Goal: Transaction & Acquisition: Purchase product/service

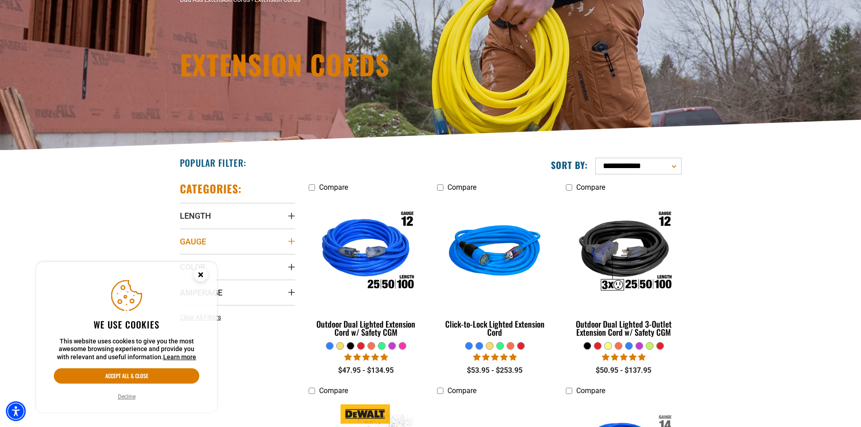
scroll to position [90, 0]
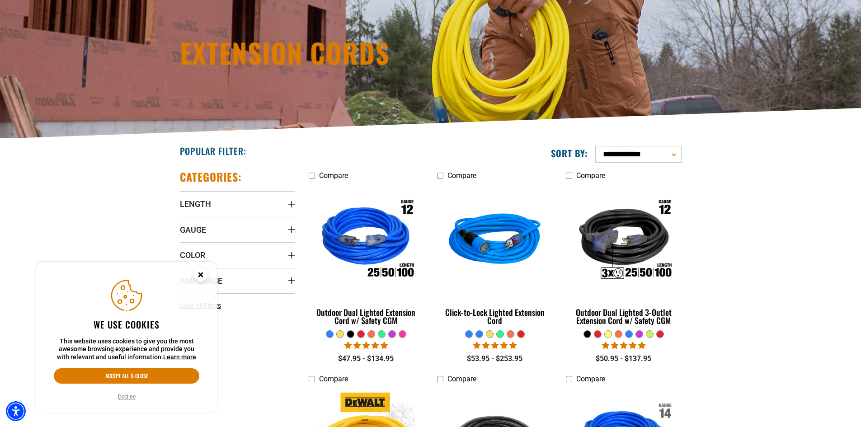
click at [200, 274] on icon "Close this option" at bounding box center [200, 274] width 3 height 3
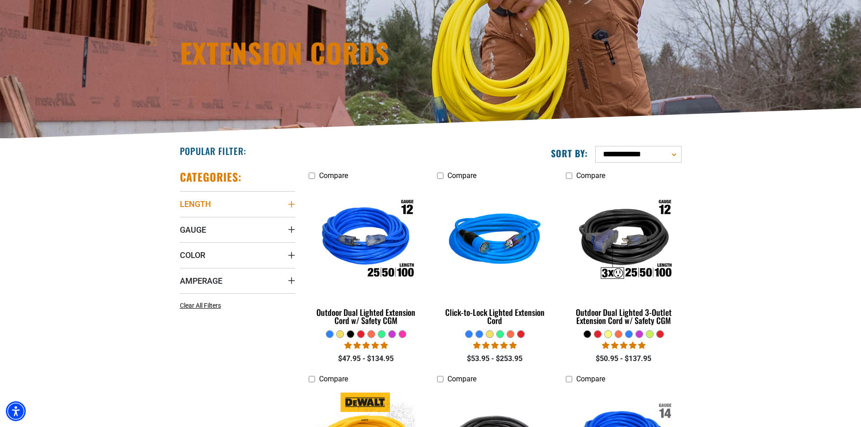
click at [291, 205] on icon "Length" at bounding box center [291, 204] width 7 height 7
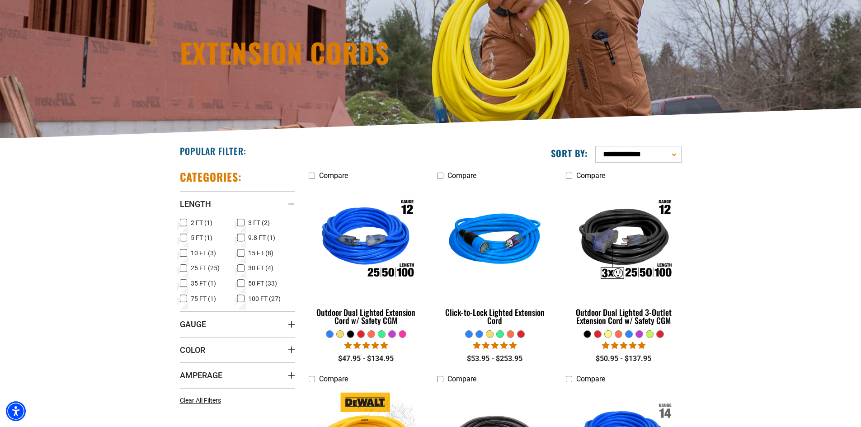
click at [184, 268] on icon at bounding box center [183, 269] width 7 height 12
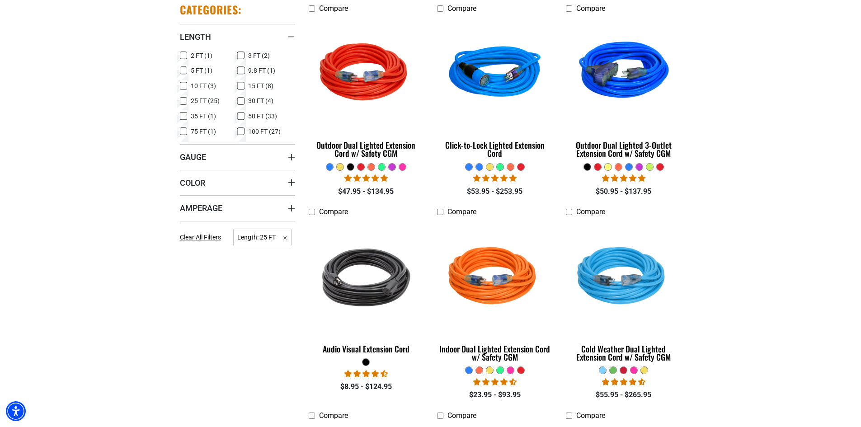
scroll to position [271, 0]
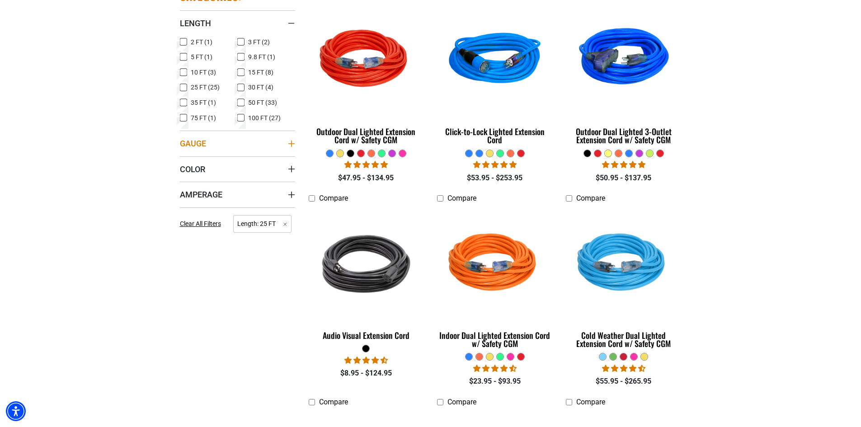
click at [292, 145] on icon "Gauge" at bounding box center [291, 143] width 7 height 7
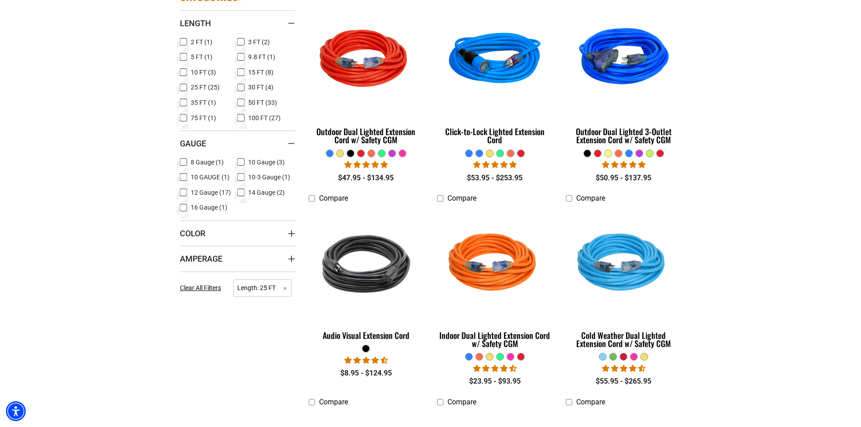
click at [183, 176] on icon at bounding box center [183, 177] width 7 height 12
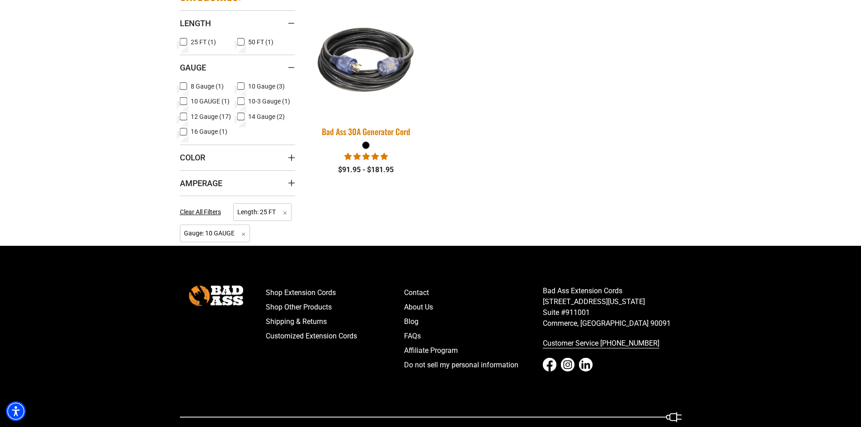
click at [366, 77] on img at bounding box center [366, 60] width 127 height 116
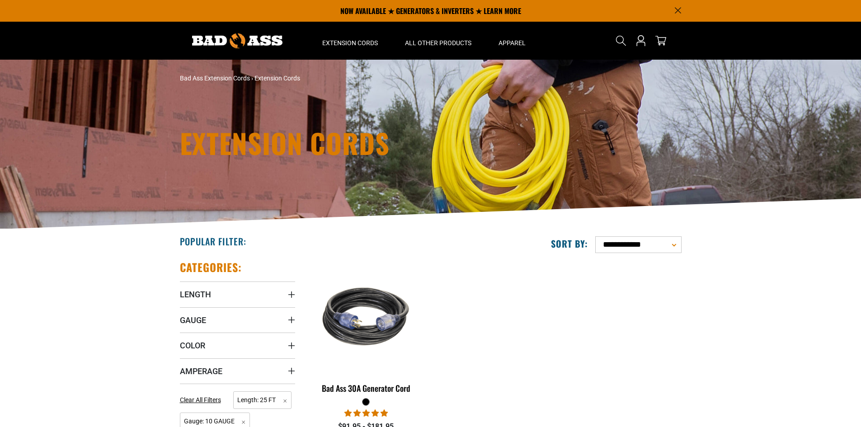
scroll to position [245, 0]
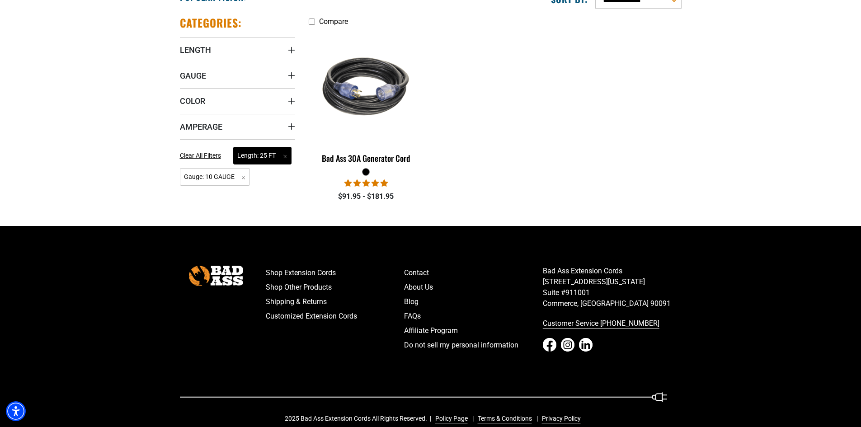
click at [284, 156] on span "Length: 25 FT Remove filter" at bounding box center [262, 156] width 58 height 18
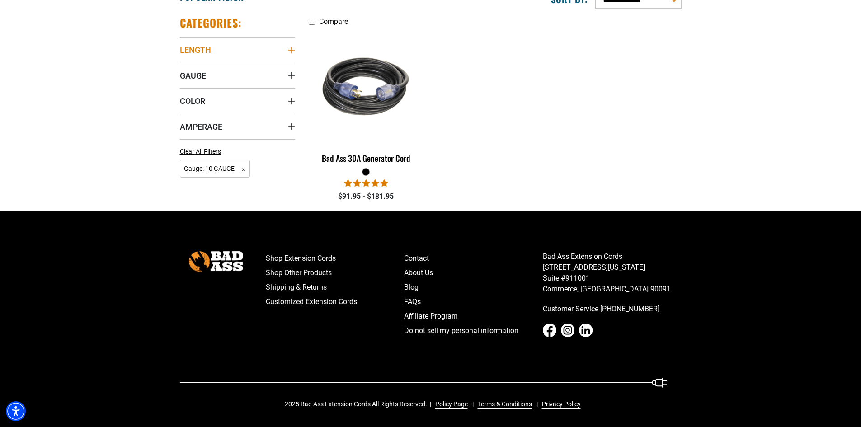
click at [293, 46] on summary "Length" at bounding box center [237, 49] width 115 height 25
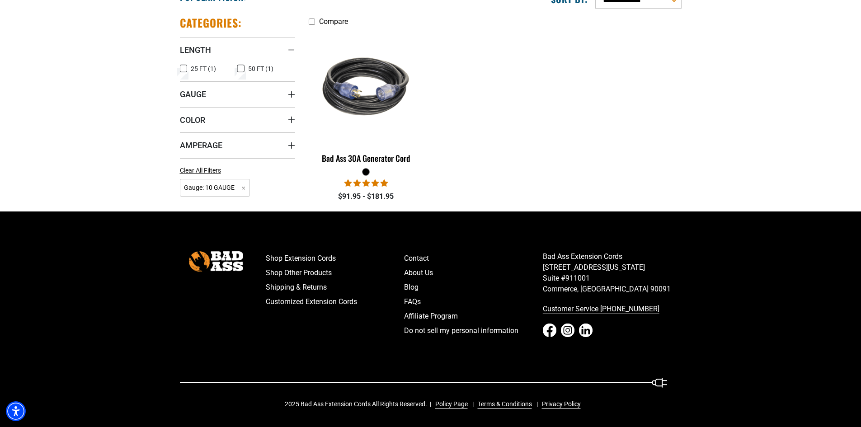
click at [185, 68] on icon at bounding box center [183, 69] width 7 height 12
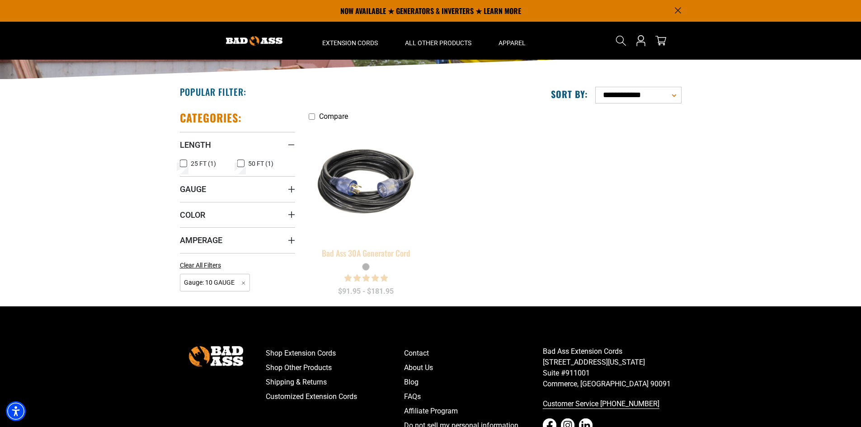
scroll to position [109, 0]
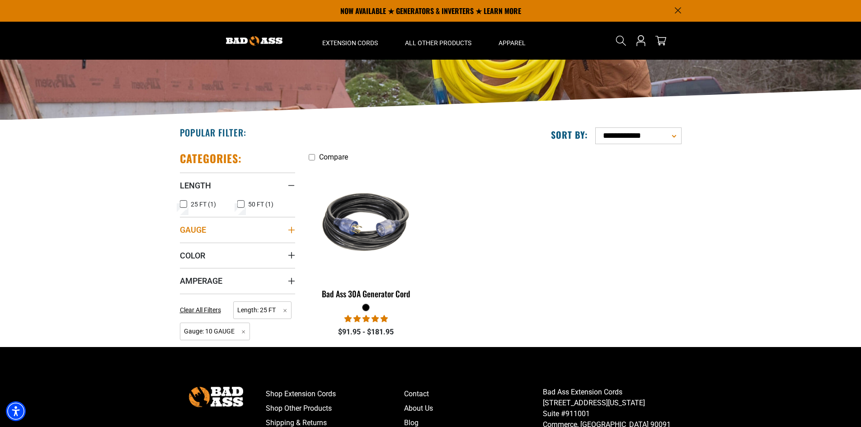
click at [292, 231] on icon "Gauge" at bounding box center [291, 230] width 6 height 6
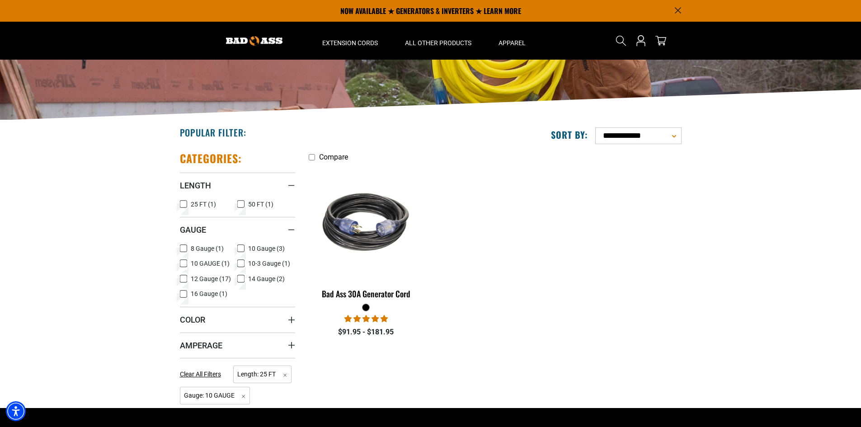
click at [242, 249] on icon at bounding box center [240, 249] width 7 height 12
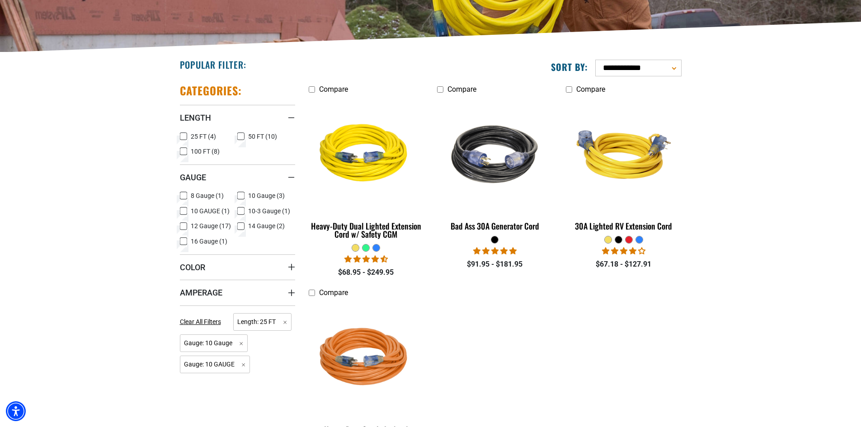
scroll to position [199, 0]
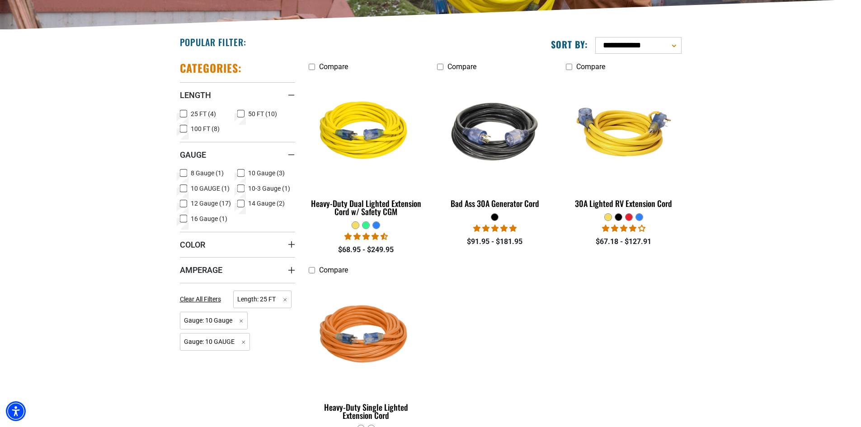
click at [183, 204] on icon at bounding box center [183, 204] width 7 height 12
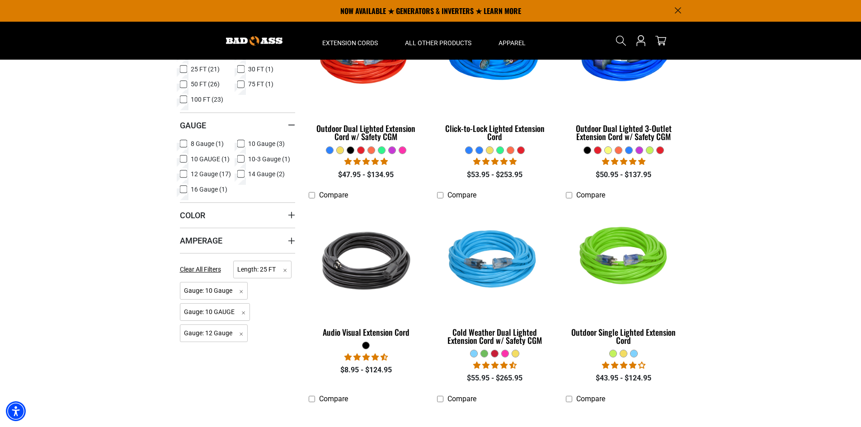
scroll to position [245, 0]
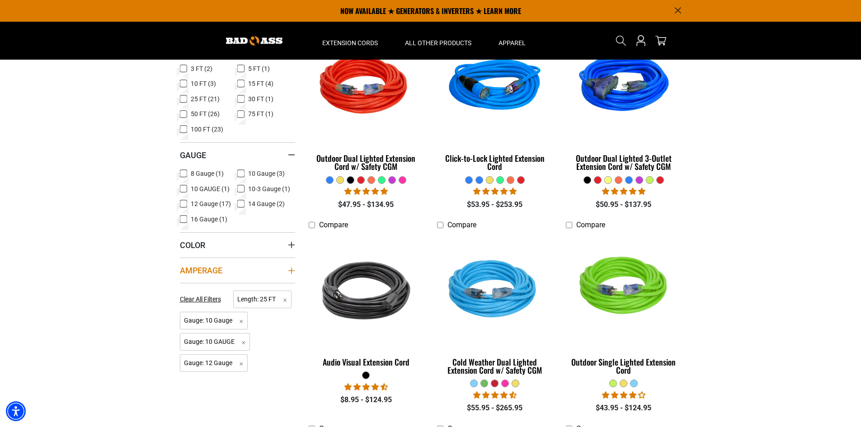
click at [289, 271] on icon "Amperage" at bounding box center [291, 270] width 6 height 6
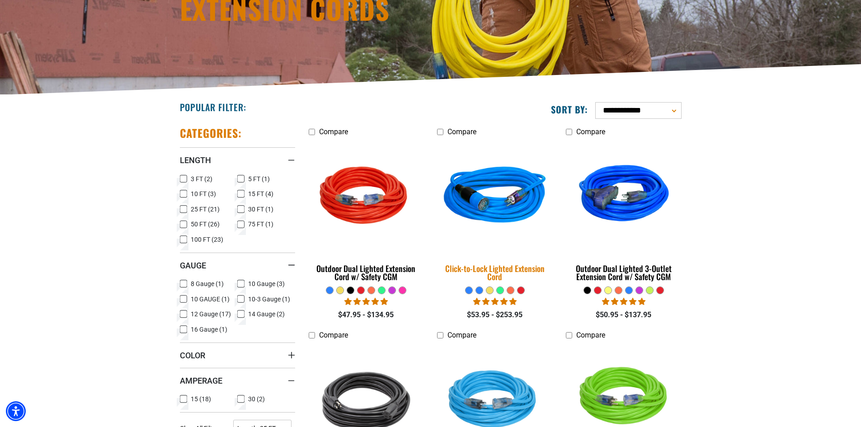
scroll to position [136, 0]
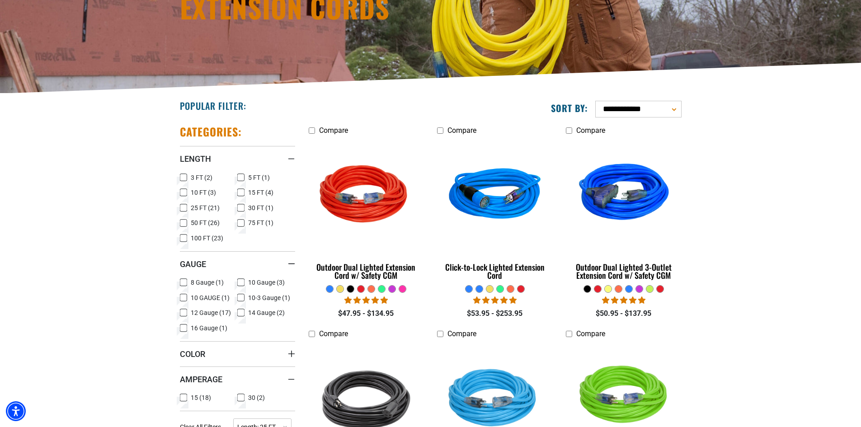
click at [241, 192] on icon at bounding box center [240, 193] width 7 height 12
click at [182, 209] on icon at bounding box center [183, 208] width 5 height 5
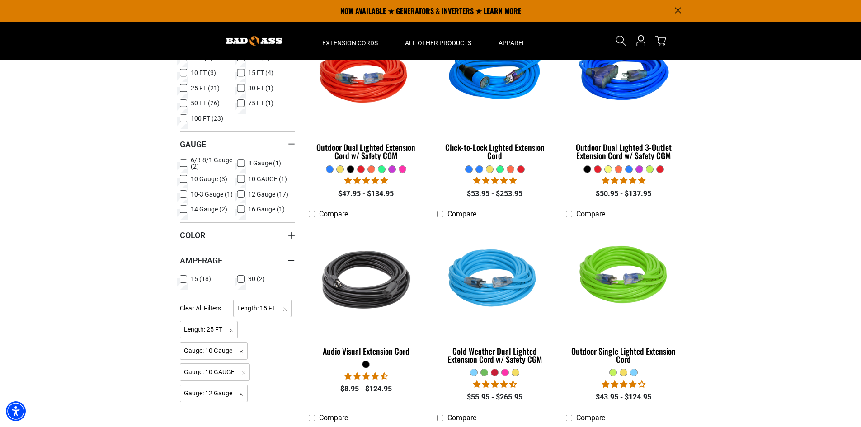
scroll to position [90, 0]
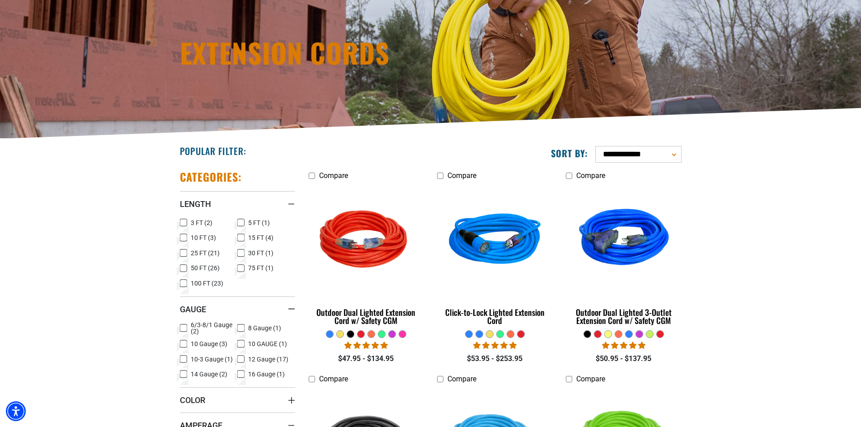
scroll to position [136, 0]
